Goal: Information Seeking & Learning: Learn about a topic

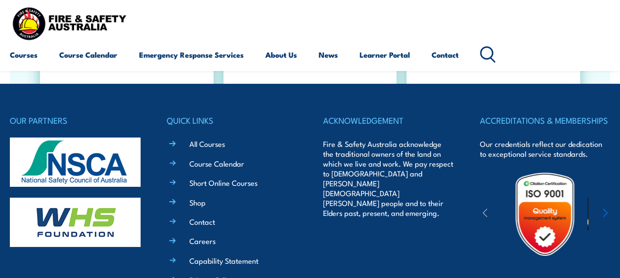
scroll to position [1795, 0]
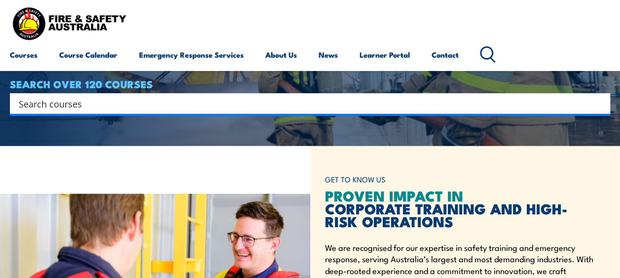
scroll to position [105, 0]
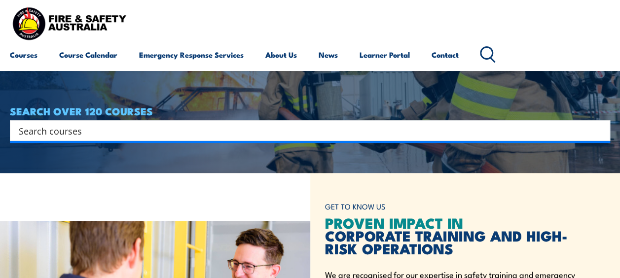
click at [473, 135] on input "Search input" at bounding box center [304, 130] width 570 height 15
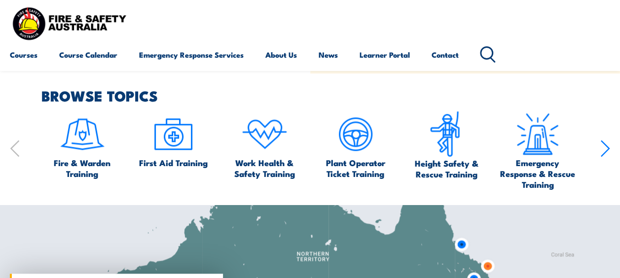
scroll to position [475, 0]
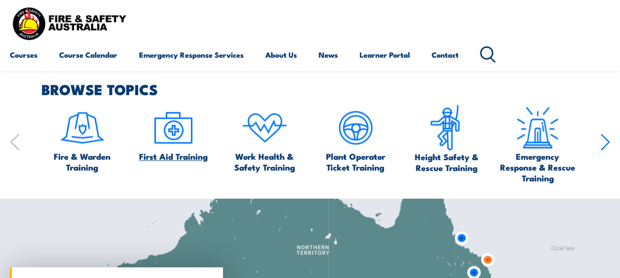
click at [158, 132] on img at bounding box center [173, 128] width 46 height 46
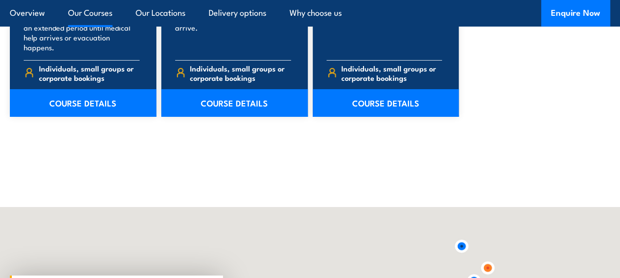
scroll to position [1700, 0]
